Goal: Find specific page/section: Find specific page/section

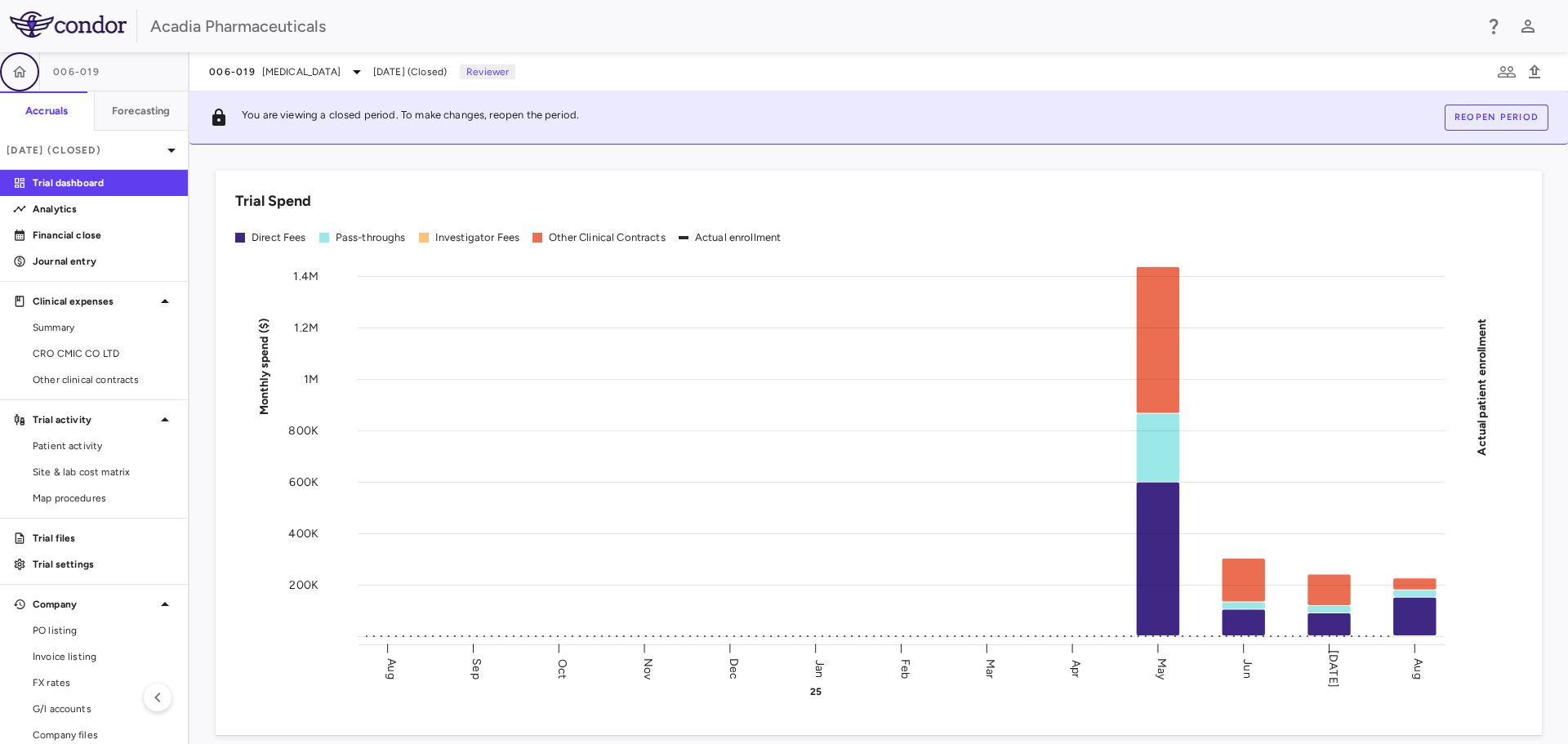
click at [30, 71] on button "button" at bounding box center [19, 71] width 39 height 39
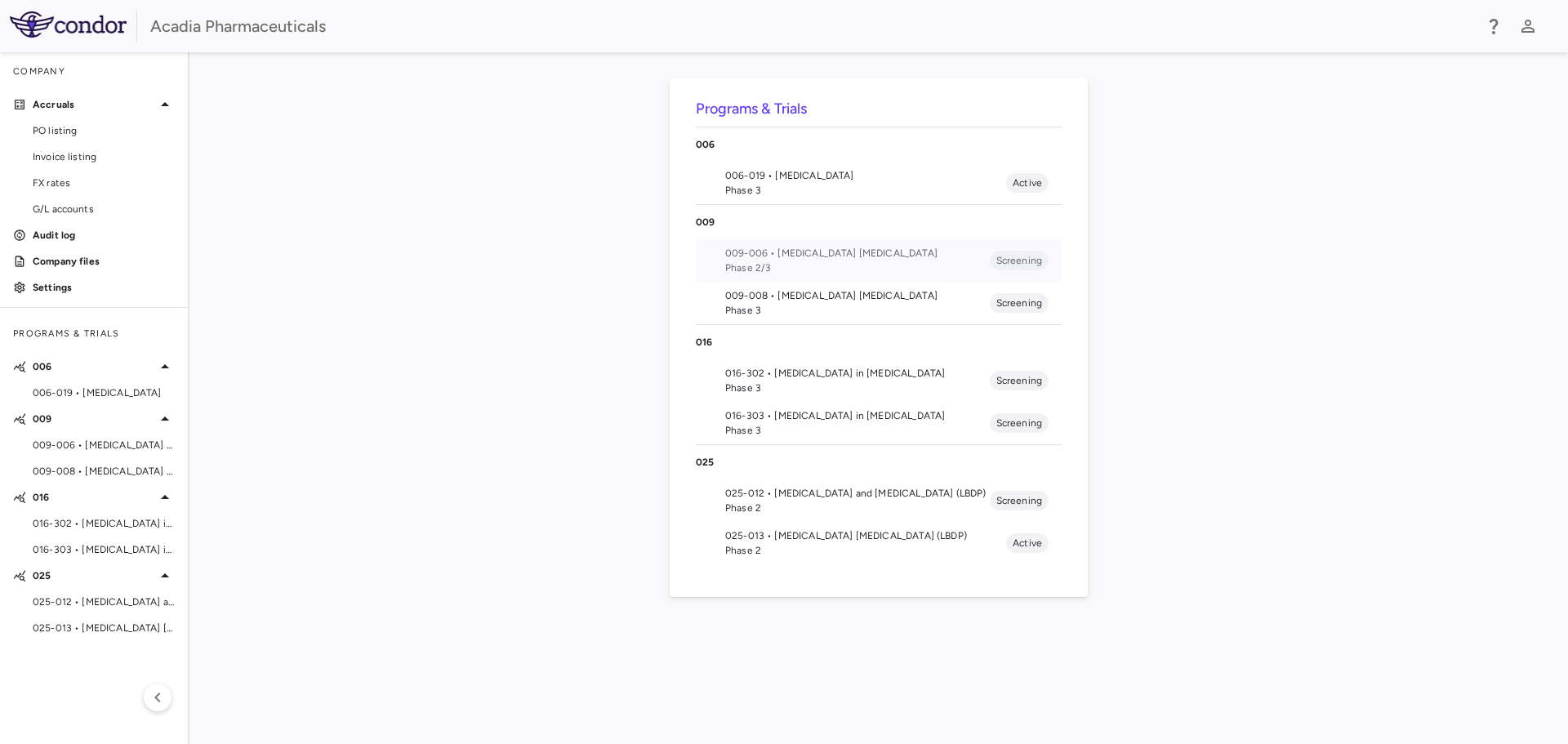
click at [895, 254] on span "009-006 • [MEDICAL_DATA] [MEDICAL_DATA]" at bounding box center [857, 252] width 265 height 14
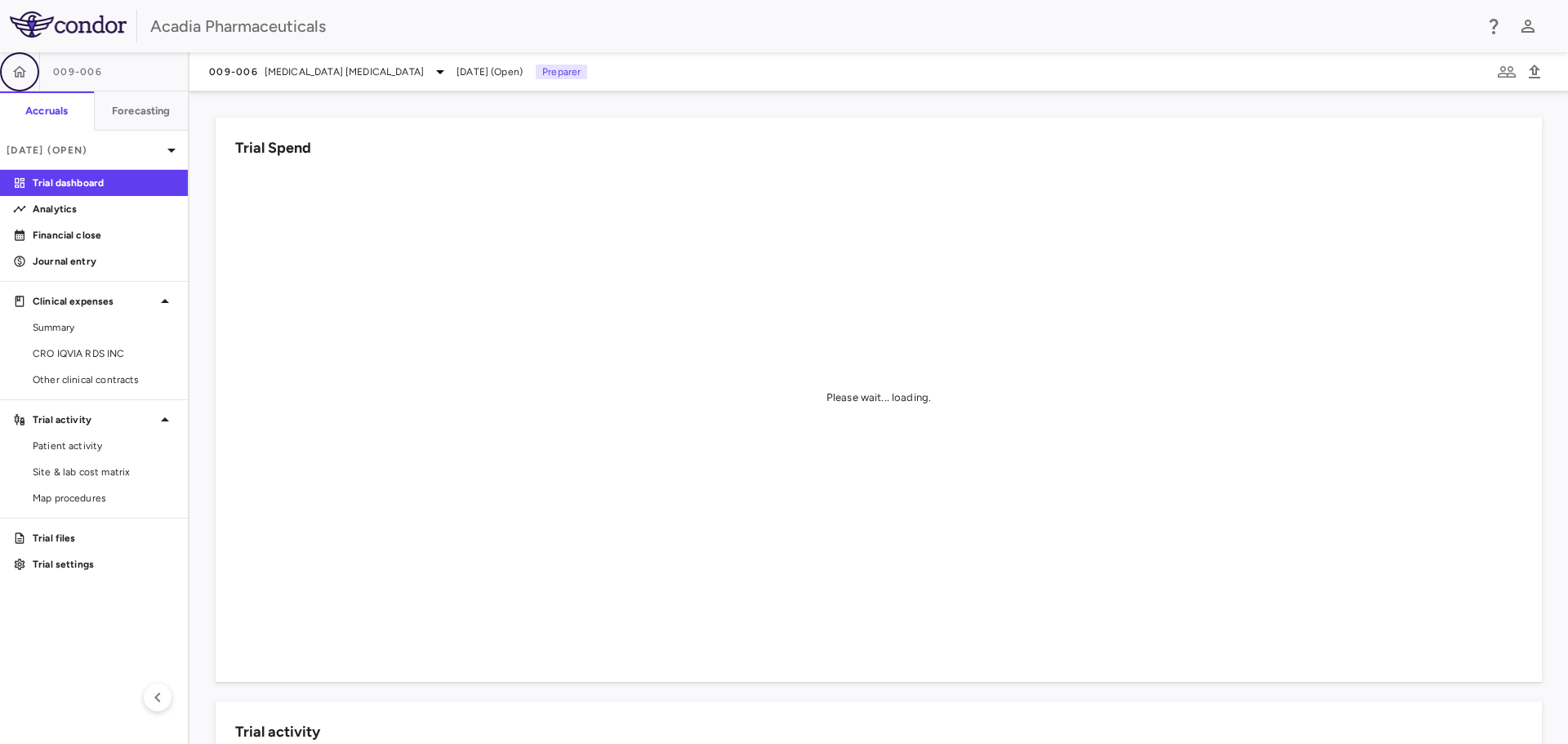
click at [22, 81] on button "button" at bounding box center [19, 71] width 39 height 39
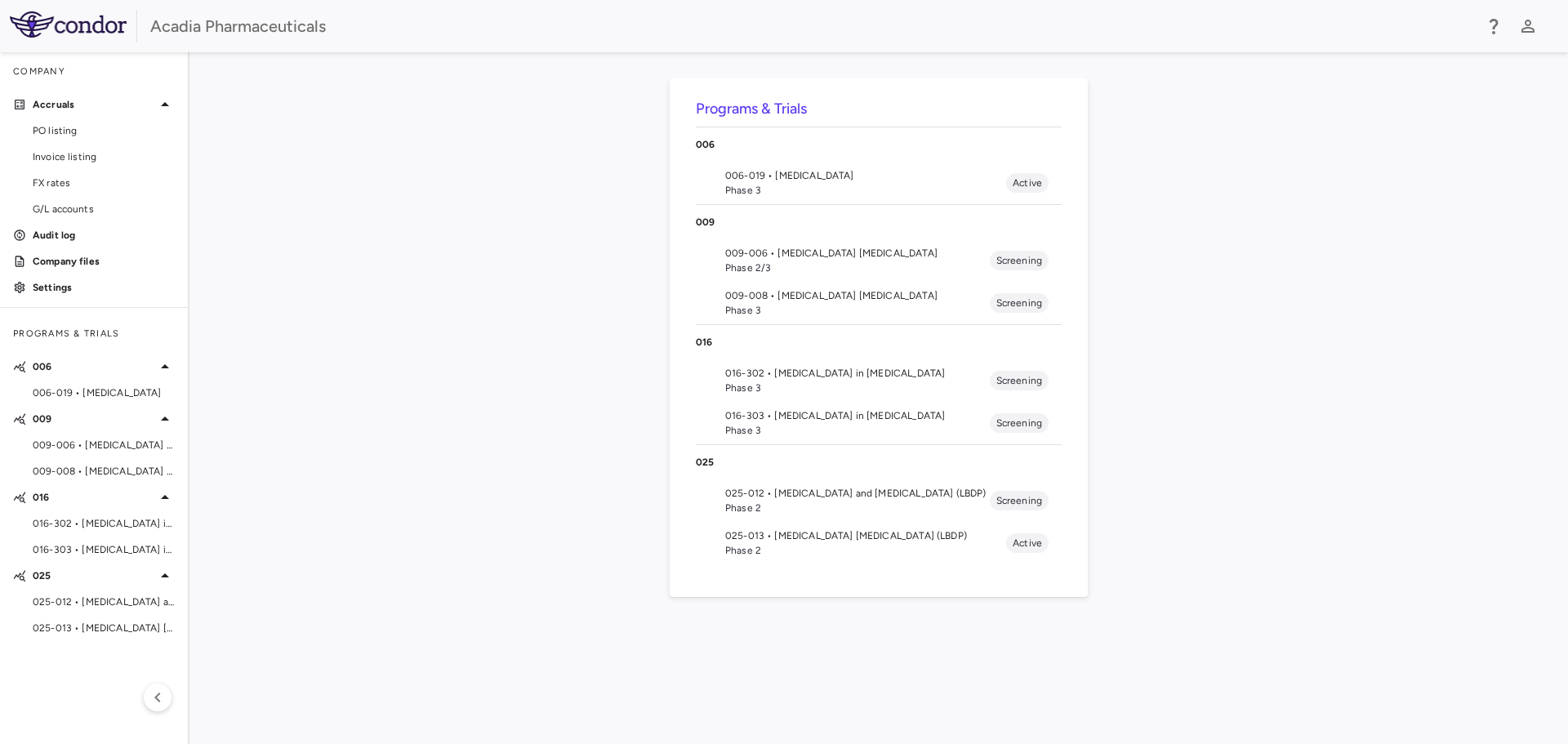
click at [794, 289] on span "009-008 • [MEDICAL_DATA] [MEDICAL_DATA]" at bounding box center [857, 295] width 265 height 14
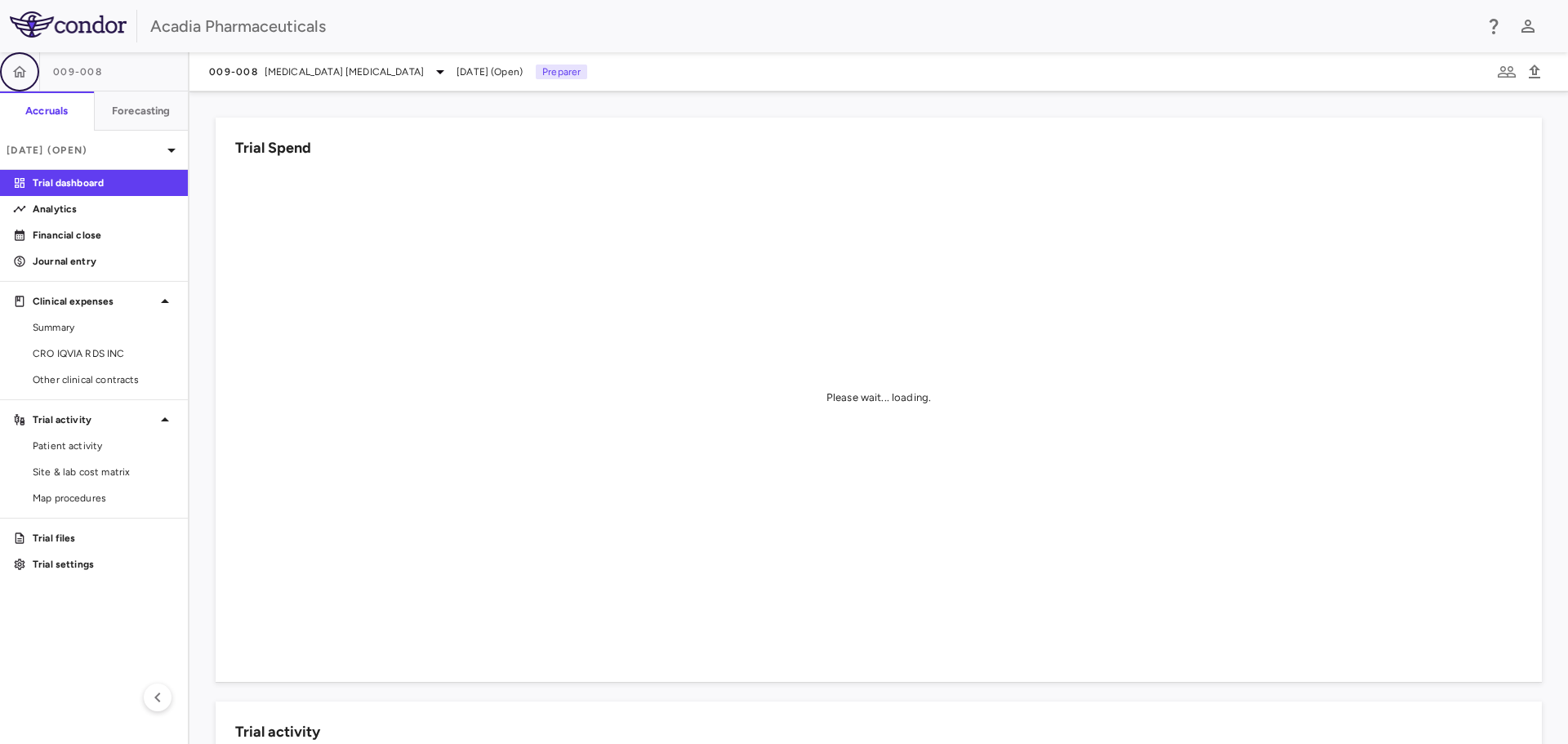
click at [14, 70] on icon "button" at bounding box center [19, 71] width 16 height 16
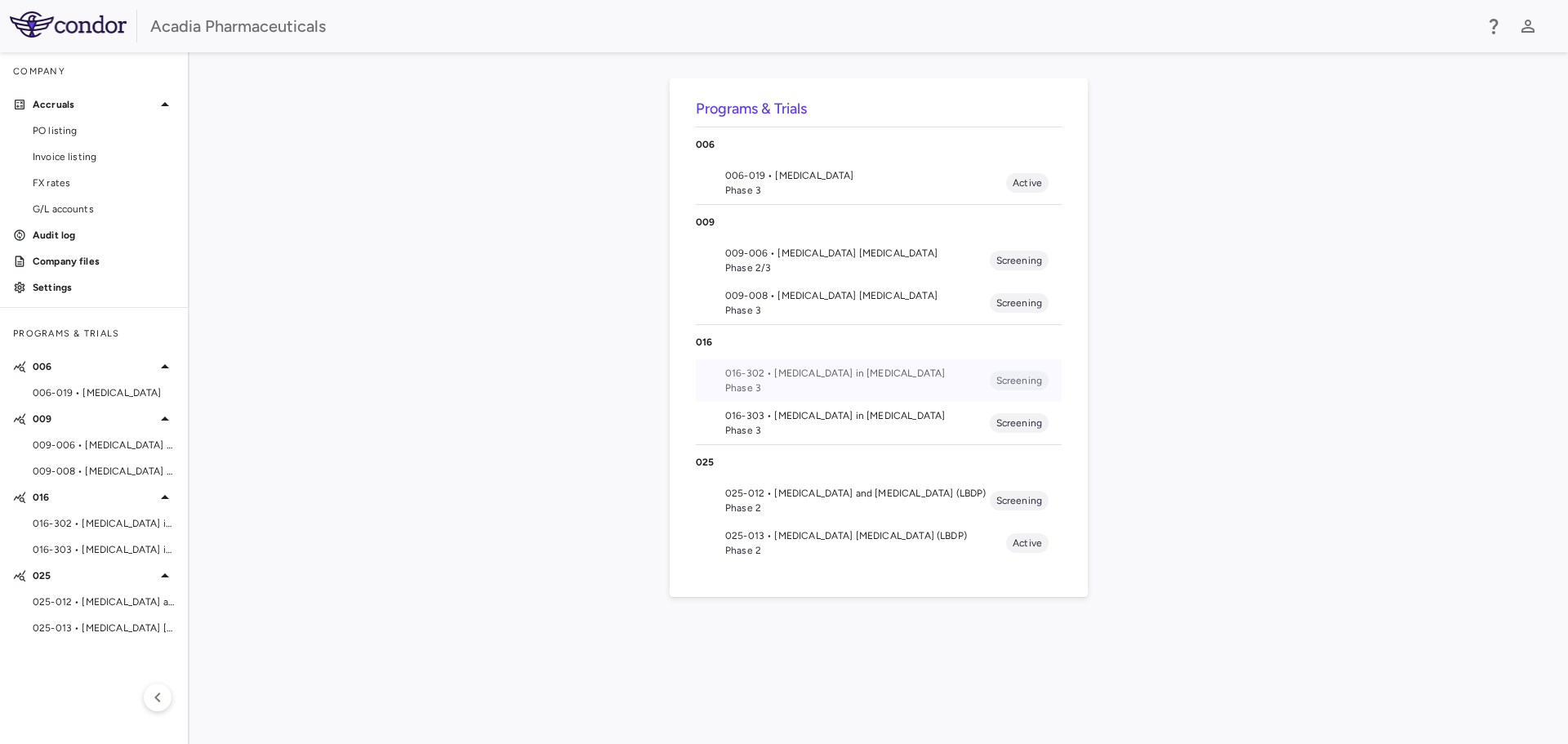
click at [783, 372] on span "016-302 • [MEDICAL_DATA] in [MEDICAL_DATA]" at bounding box center [857, 372] width 265 height 14
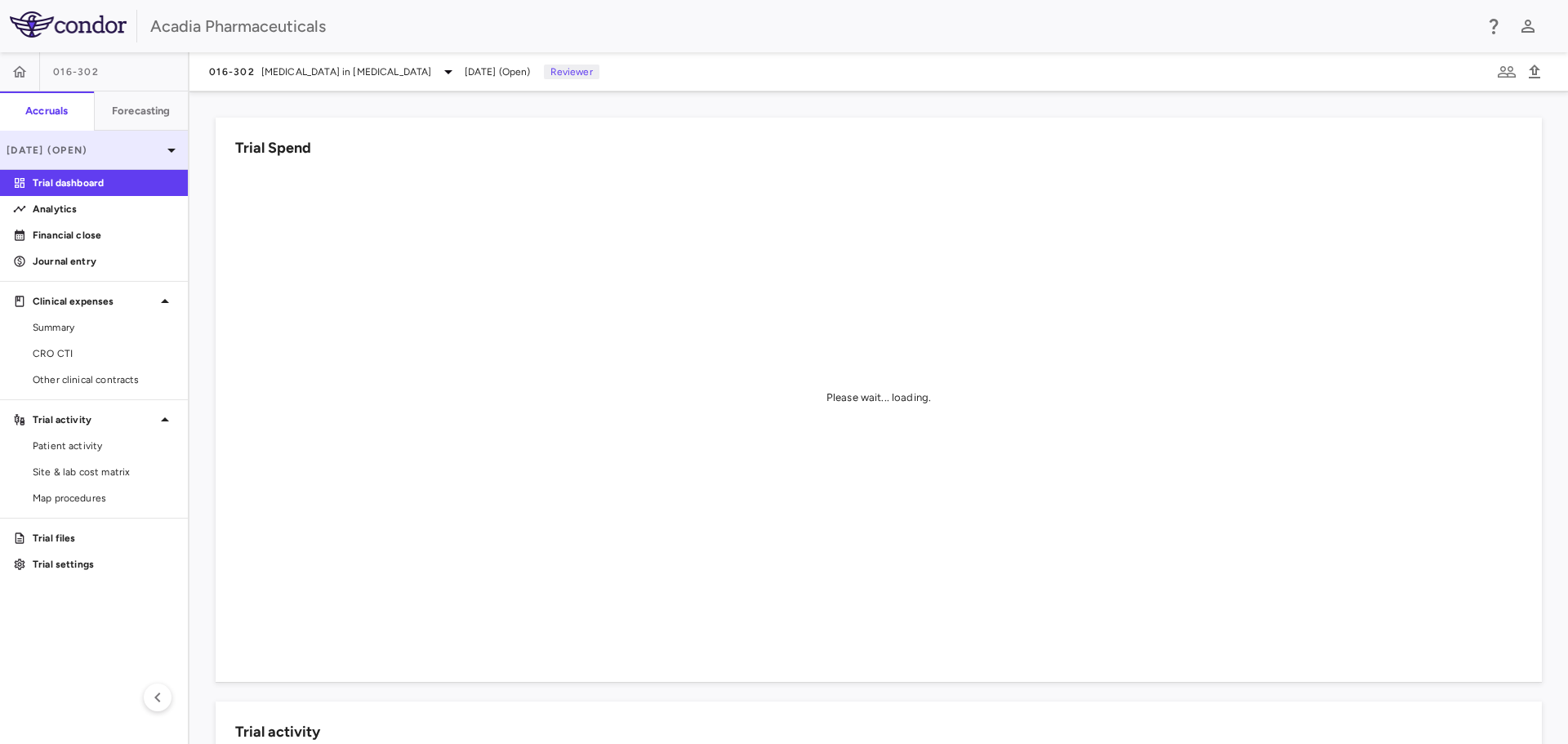
click at [128, 135] on div "[DATE] (Open)" at bounding box center [93, 150] width 188 height 39
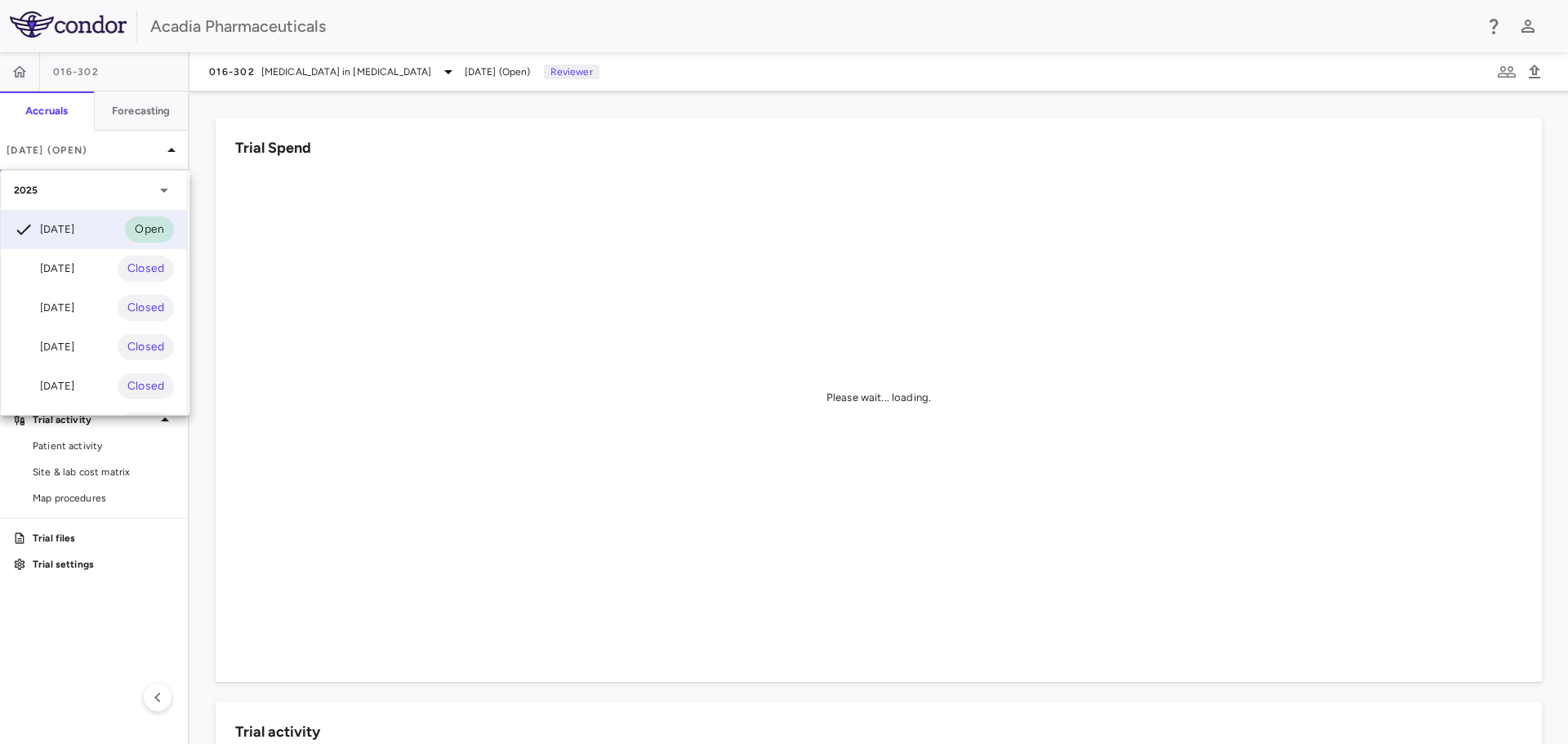
click at [14, 69] on div at bounding box center [784, 372] width 1568 height 744
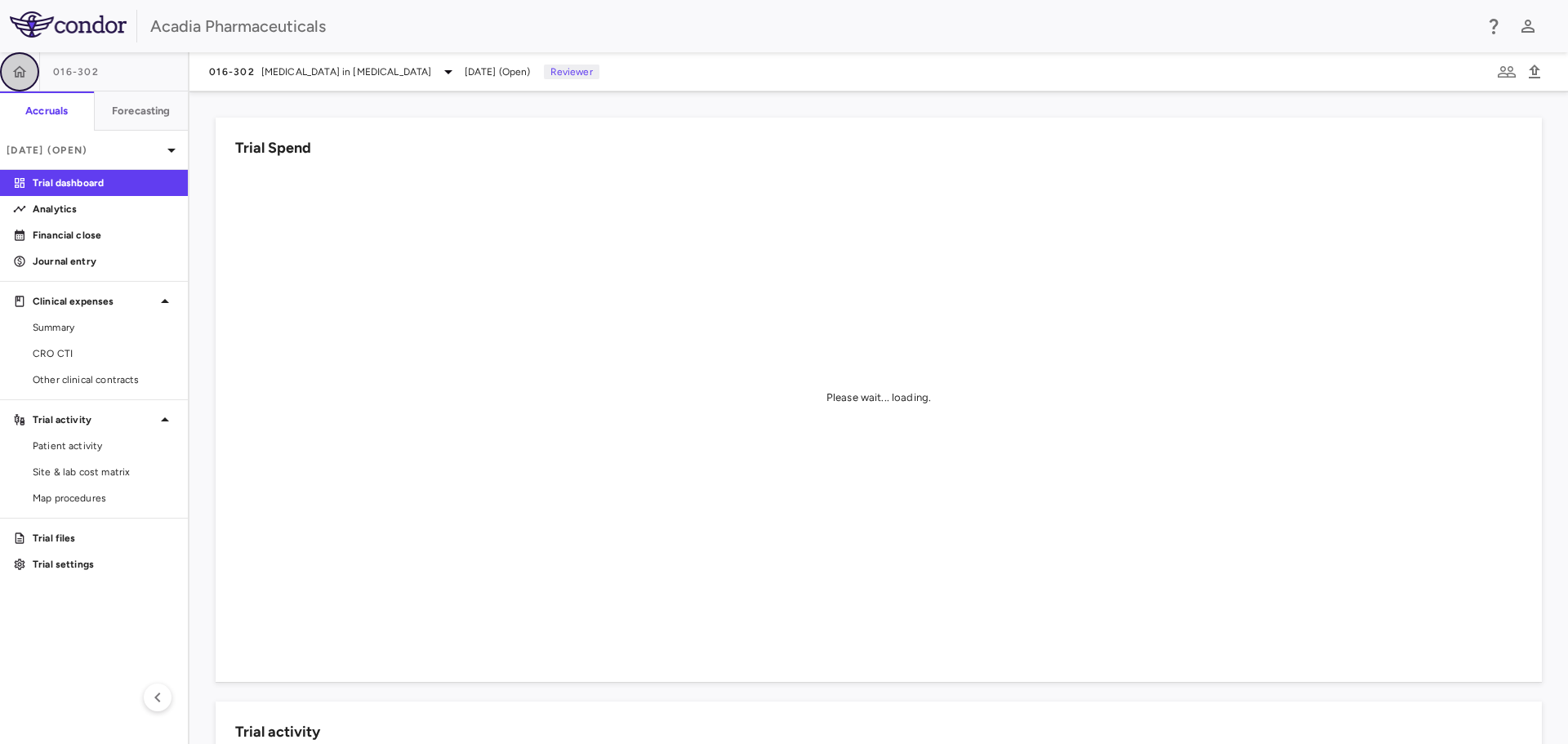
click at [14, 69] on icon "button" at bounding box center [19, 71] width 16 height 16
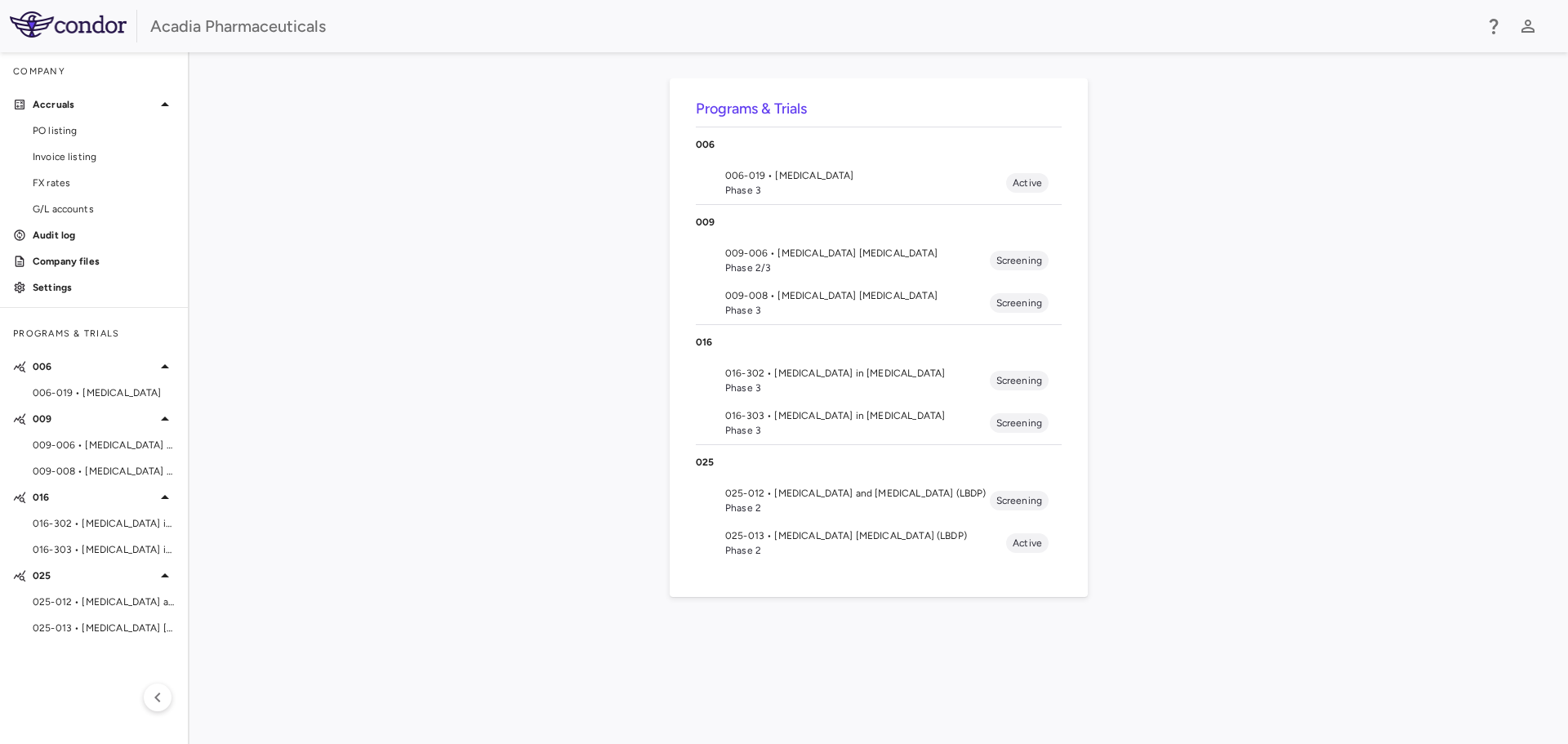
click at [770, 497] on span "025-012 • [MEDICAL_DATA] and [MEDICAL_DATA] (LBDP)" at bounding box center [857, 493] width 265 height 14
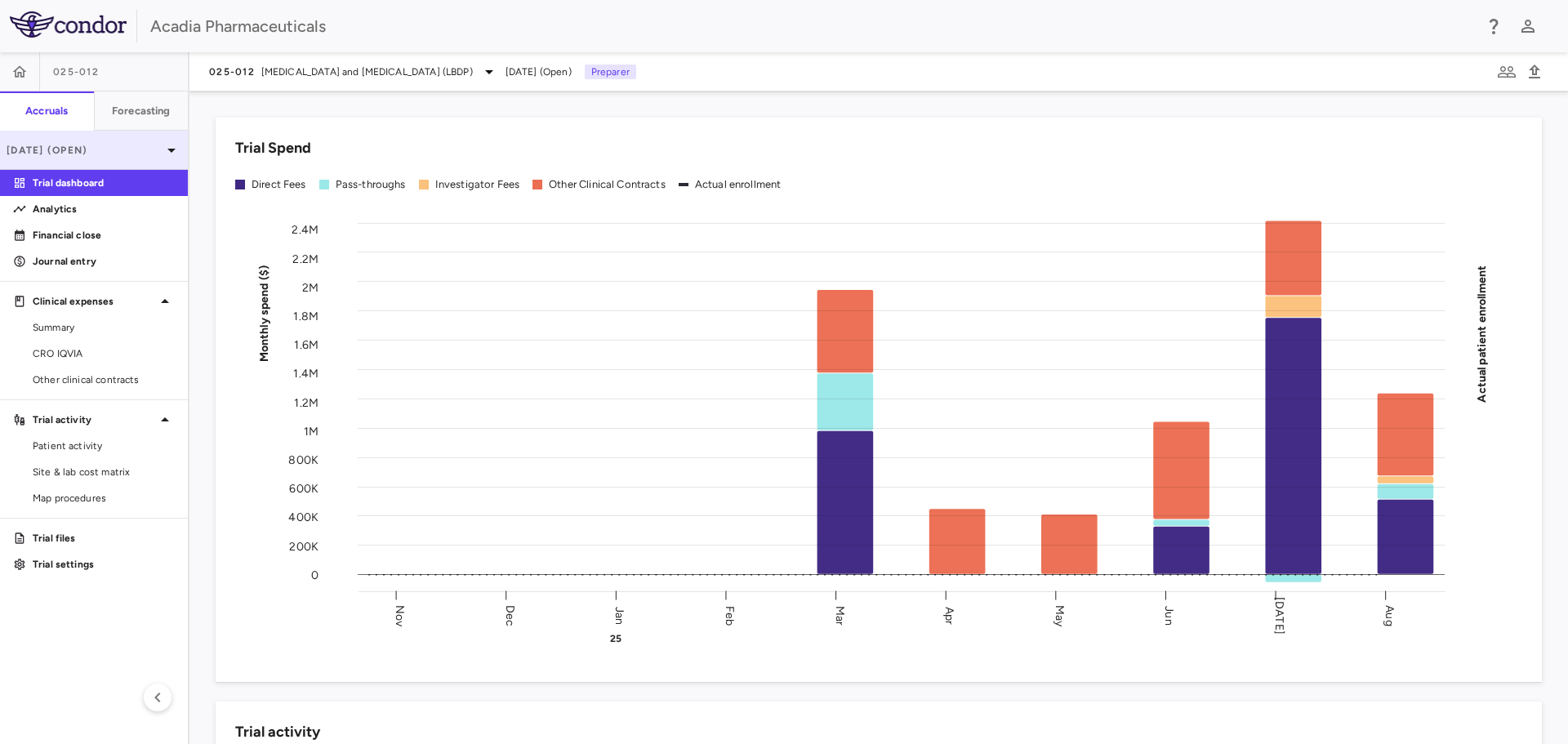
click at [123, 155] on p "[DATE] (Open)" at bounding box center [84, 150] width 155 height 14
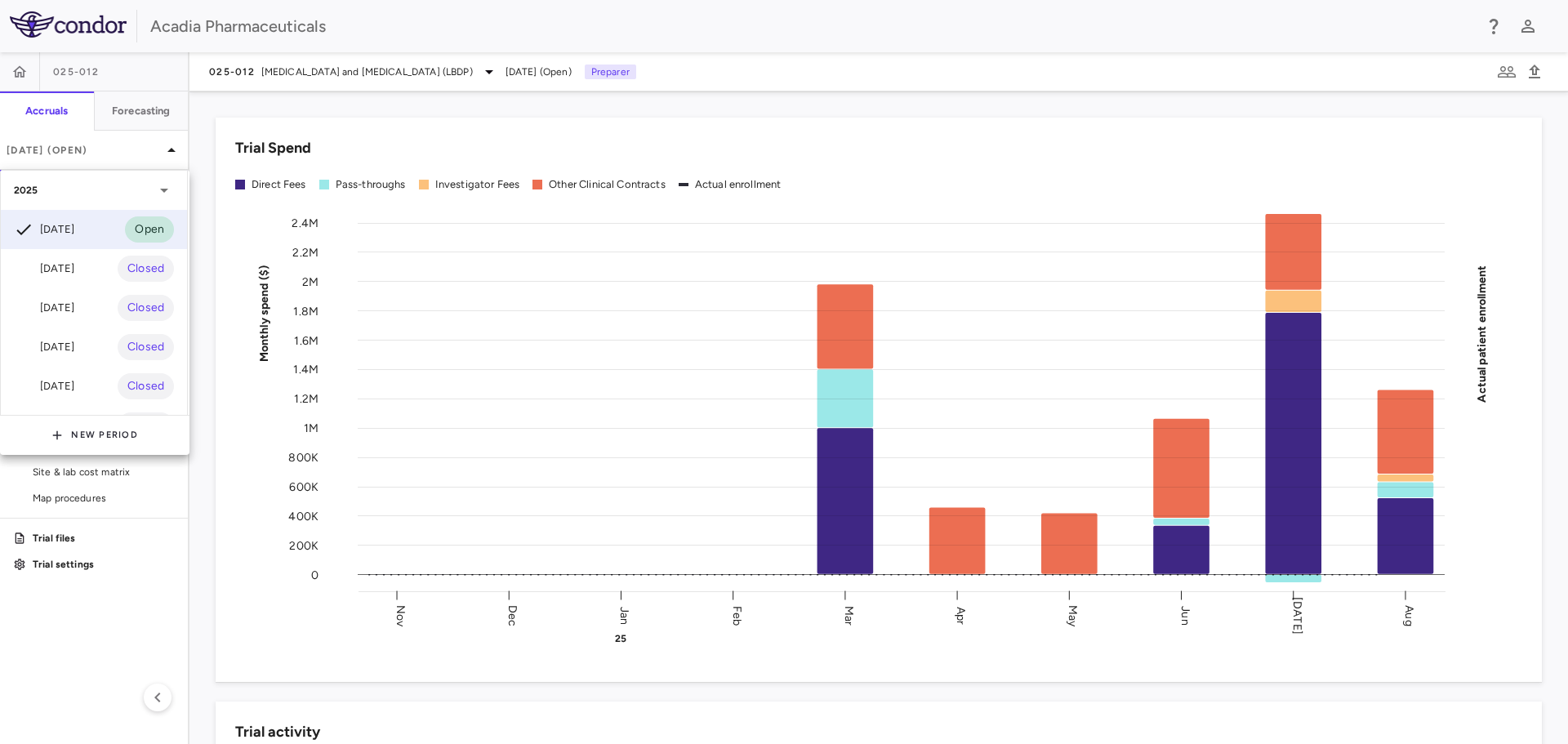
click at [308, 111] on div at bounding box center [784, 372] width 1568 height 744
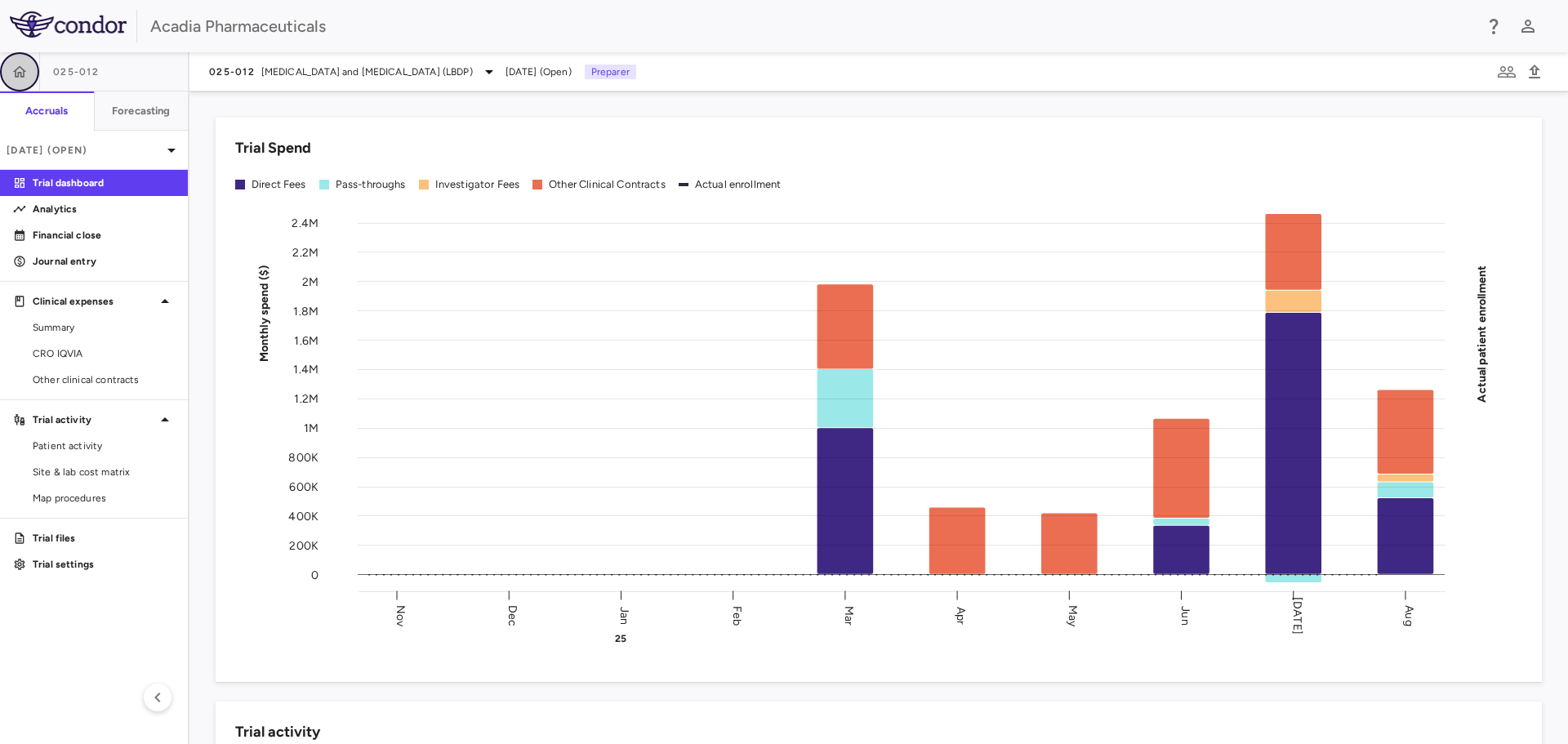
click at [18, 68] on icon "button" at bounding box center [20, 71] width 14 height 11
